Goal: Check status

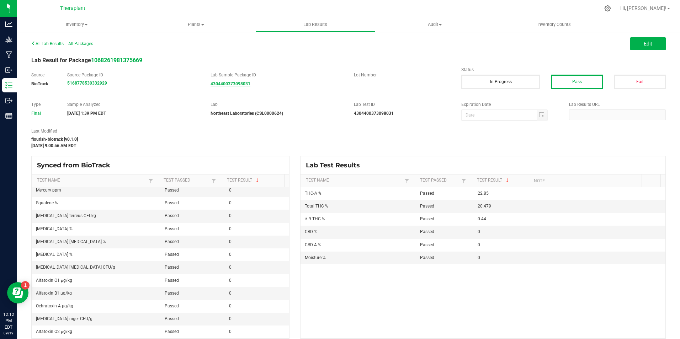
click at [240, 83] on strong "4304400373098031" at bounding box center [231, 83] width 40 height 5
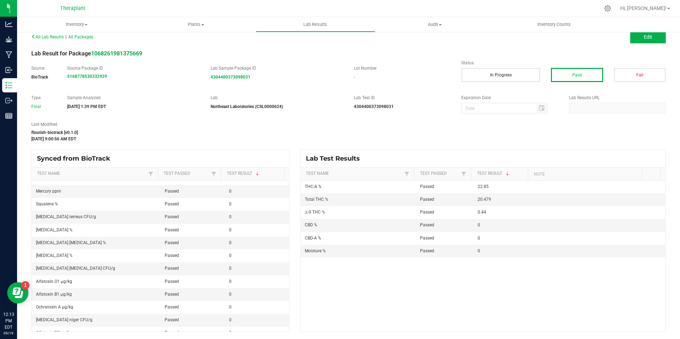
scroll to position [145, 0]
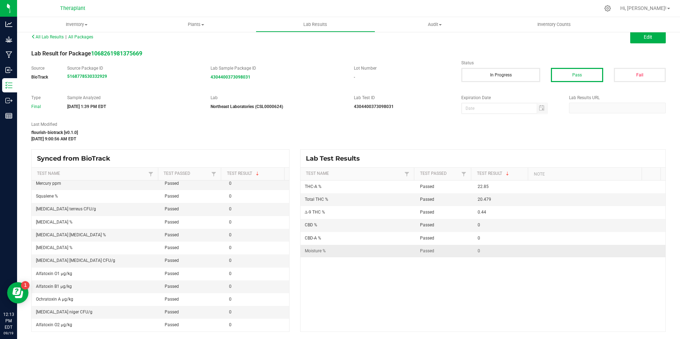
click at [313, 250] on span "Moisture %" at bounding box center [315, 251] width 21 height 5
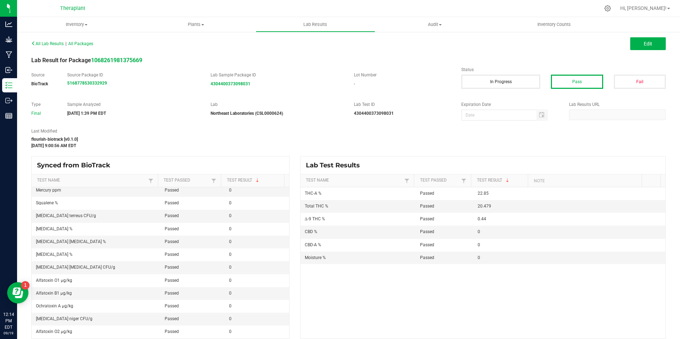
click at [151, 146] on div "[DATE] 9:00:56 AM EDT" at bounding box center [240, 146] width 419 height 6
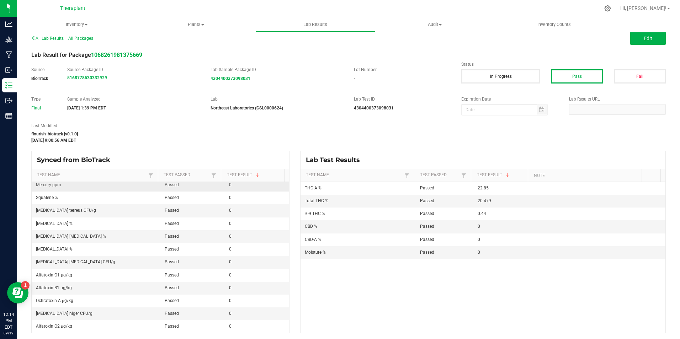
scroll to position [7, 0]
